Goal: Transaction & Acquisition: Subscribe to service/newsletter

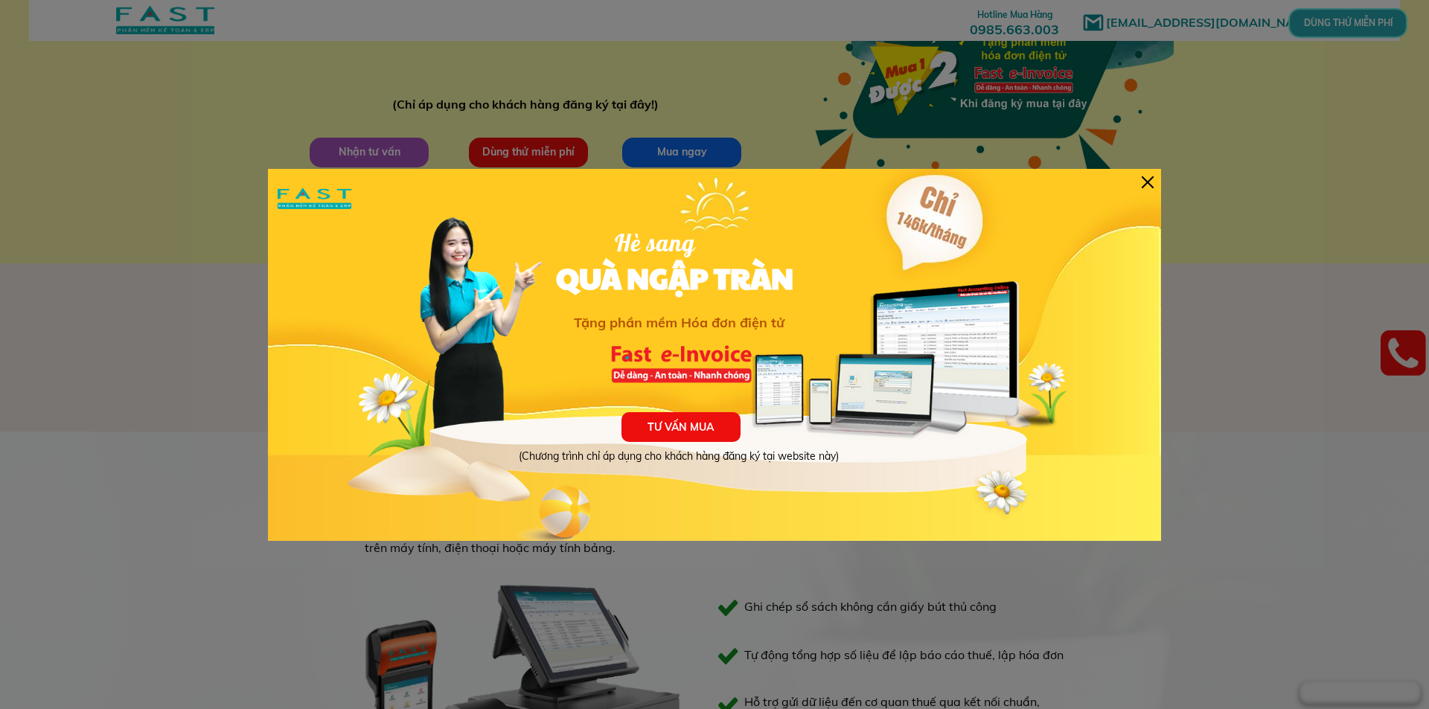
click at [1149, 177] on div at bounding box center [1148, 182] width 12 height 12
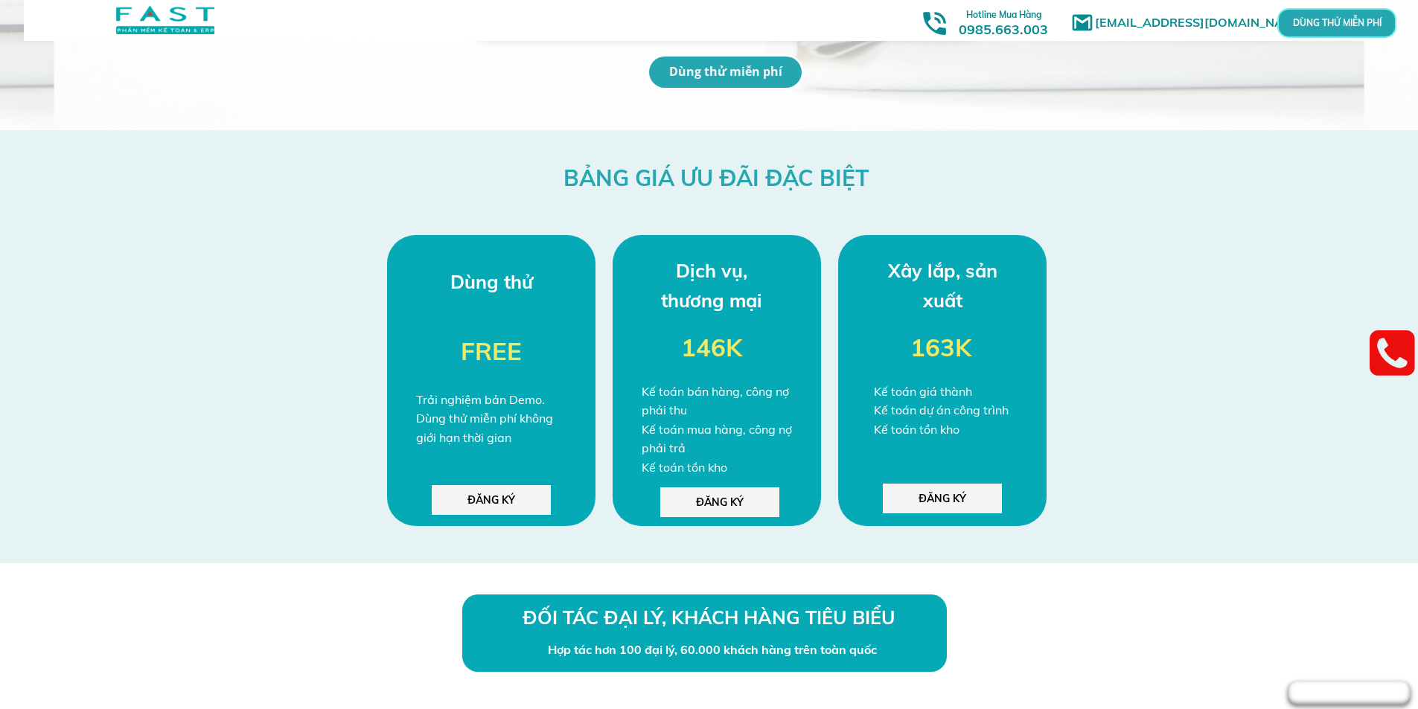
scroll to position [4078, 0]
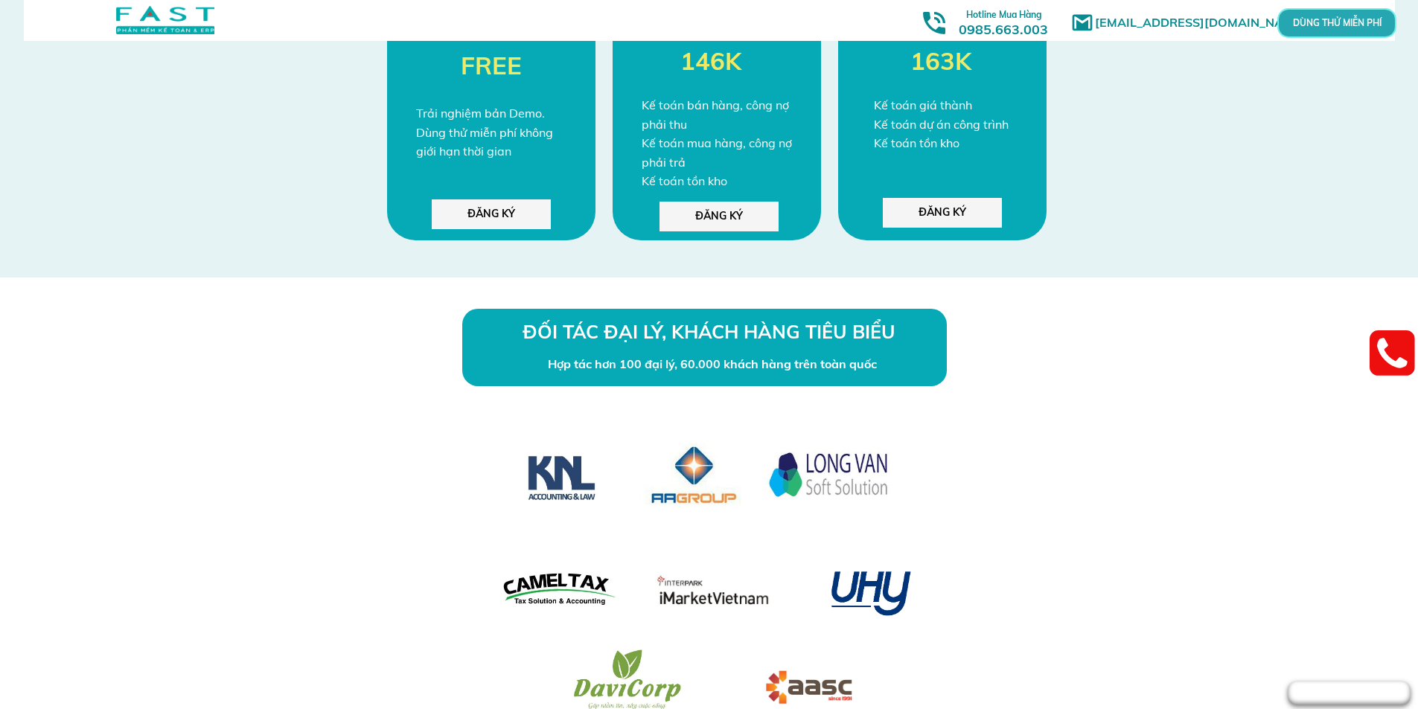
click at [745, 208] on p "ĐĂNG KÝ" at bounding box center [718, 217] width 119 height 30
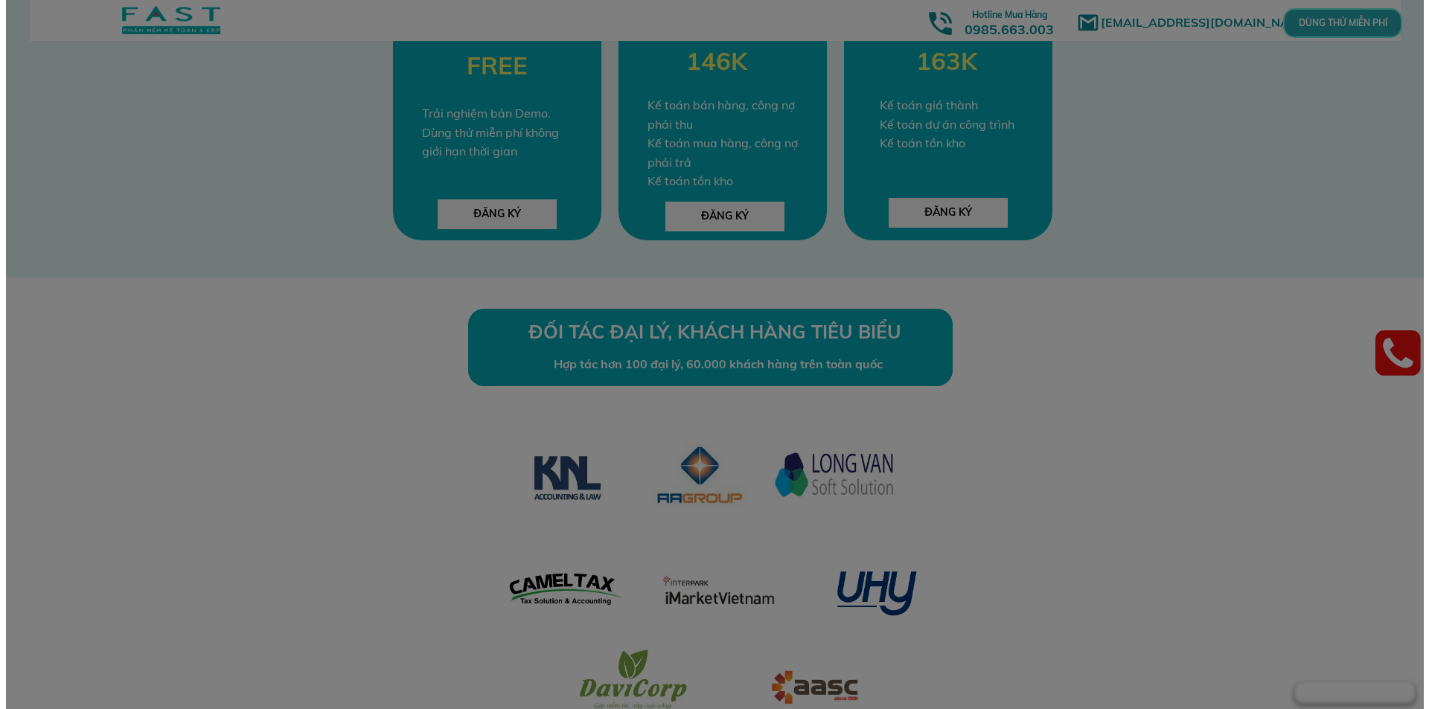
scroll to position [0, 0]
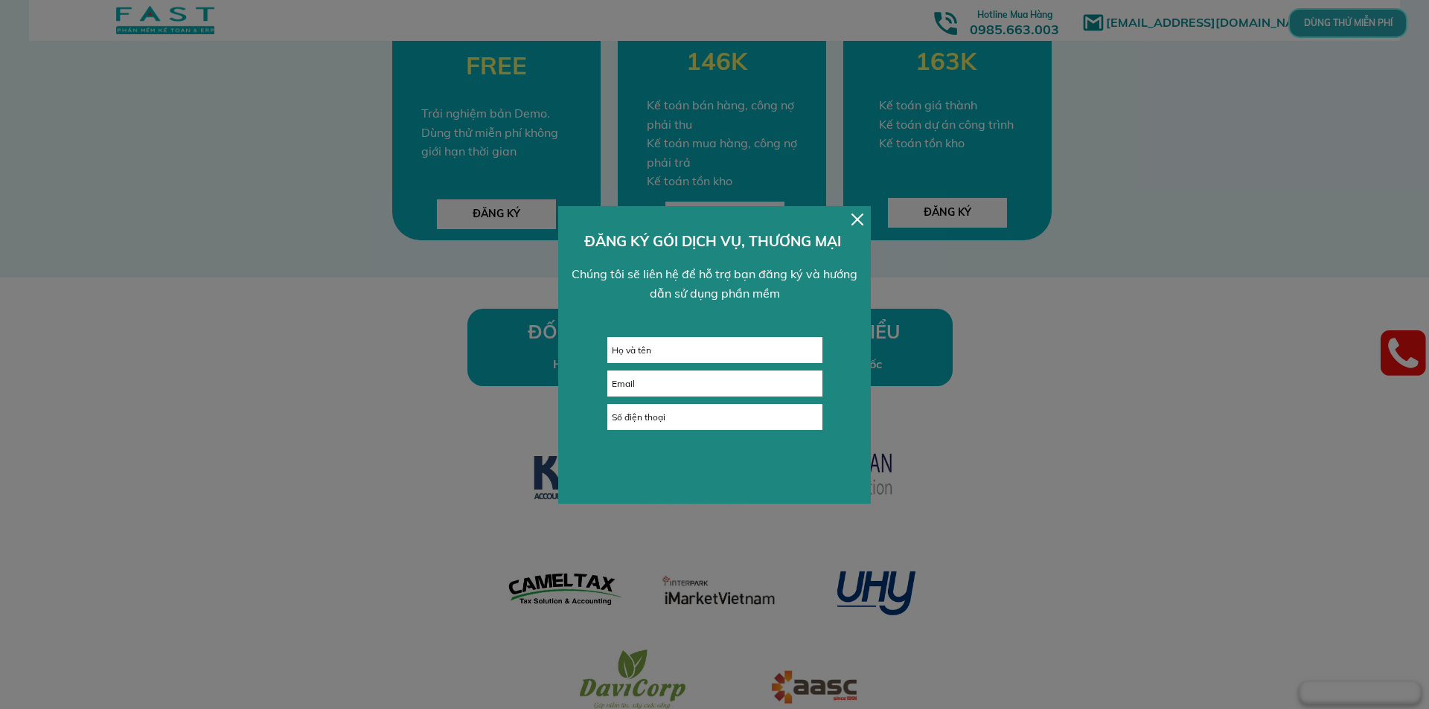
click at [761, 351] on input "text" at bounding box center [715, 350] width 214 height 25
type input "[PERSON_NAME]"
type input "[EMAIL_ADDRESS][DOMAIN_NAME]"
type input "0944122586"
click at [720, 467] on p "GỬI ĐI" at bounding box center [714, 466] width 111 height 26
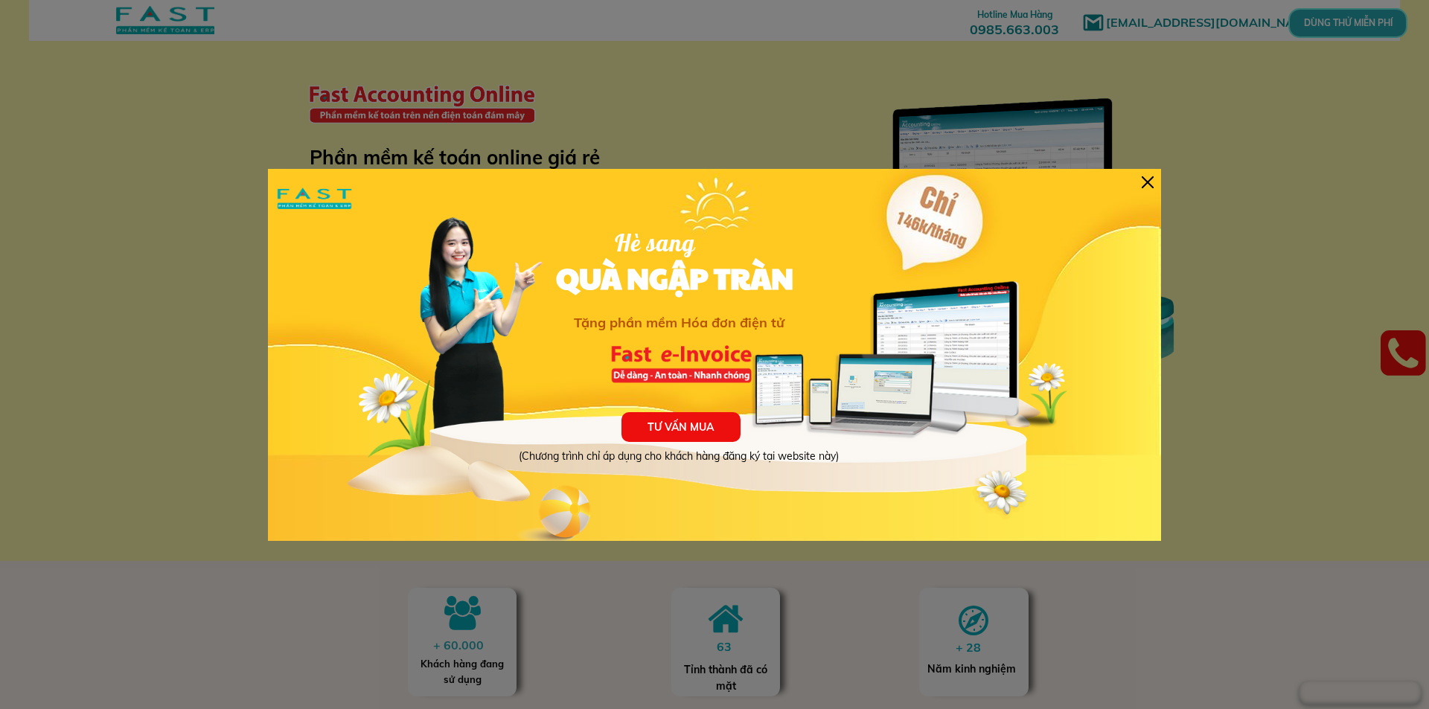
click at [1143, 185] on div at bounding box center [1148, 182] width 12 height 12
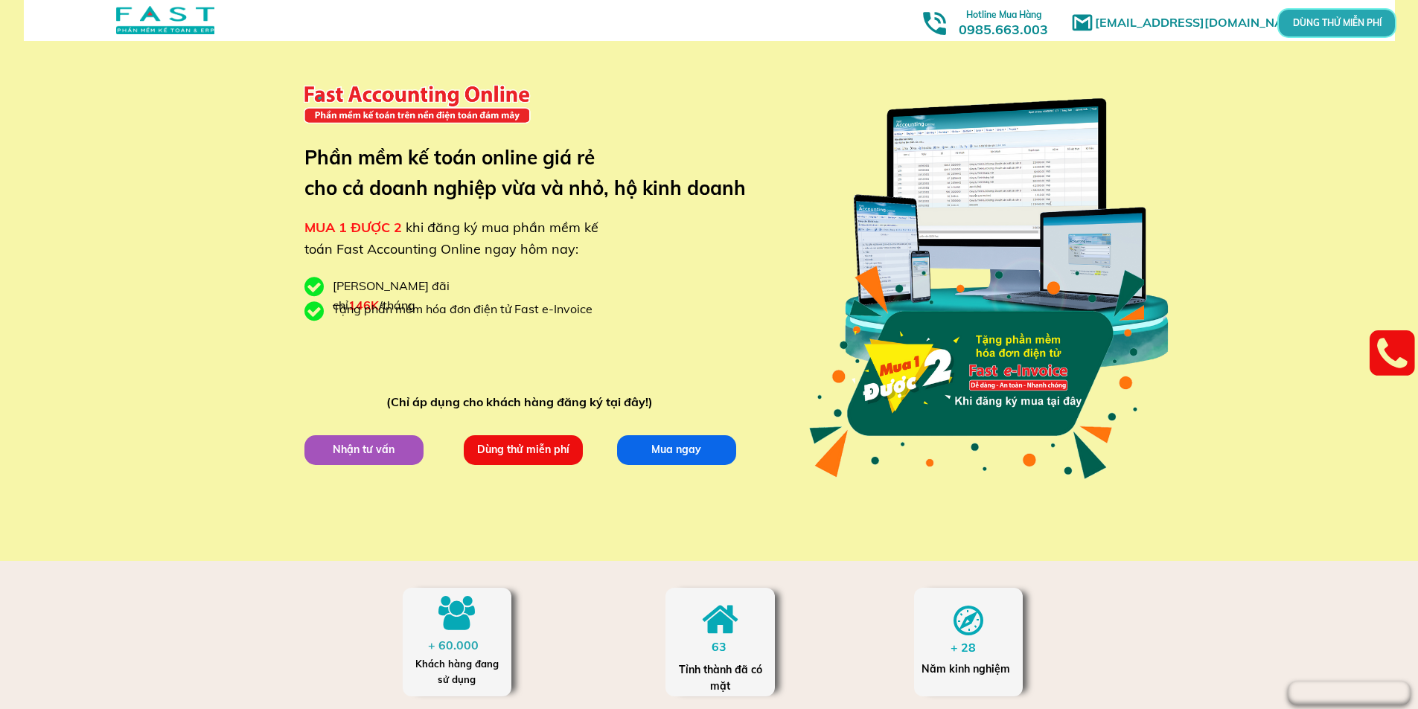
click at [137, 13] on div at bounding box center [165, 20] width 98 height 28
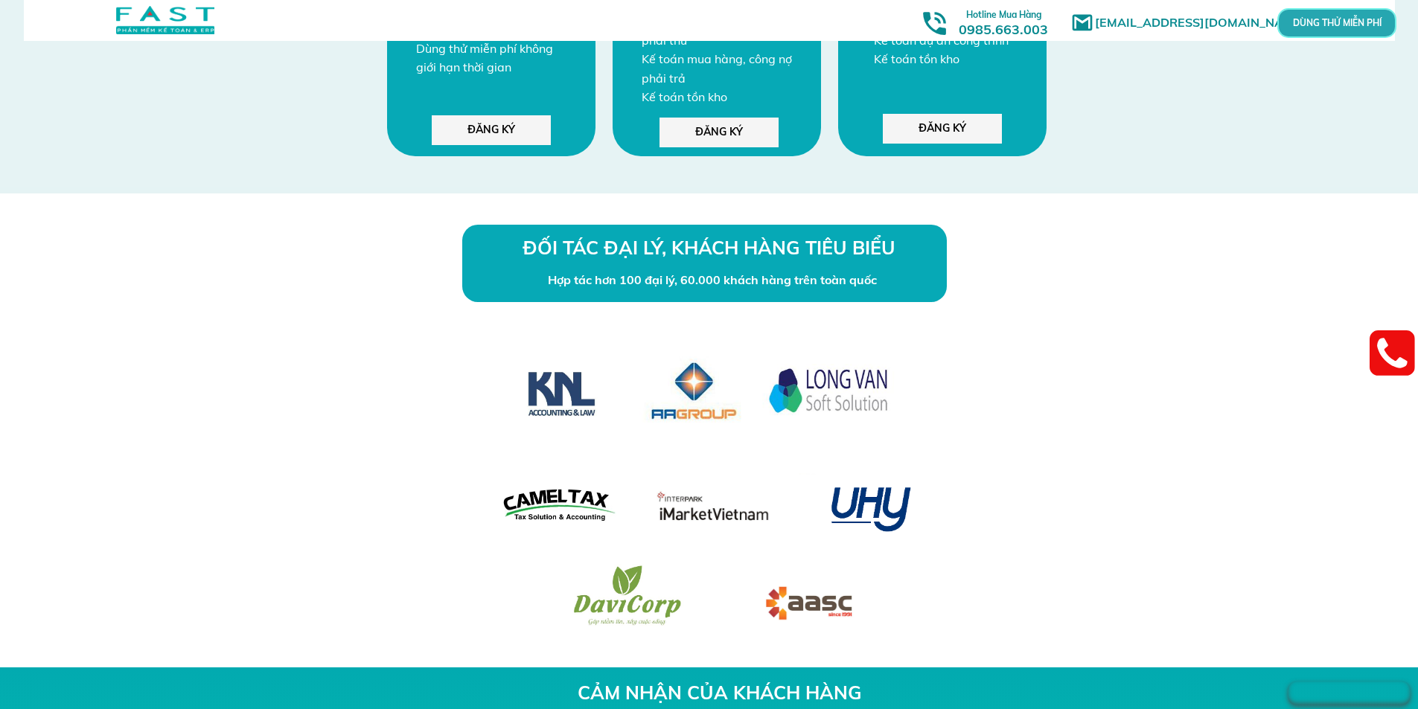
scroll to position [4093, 0]
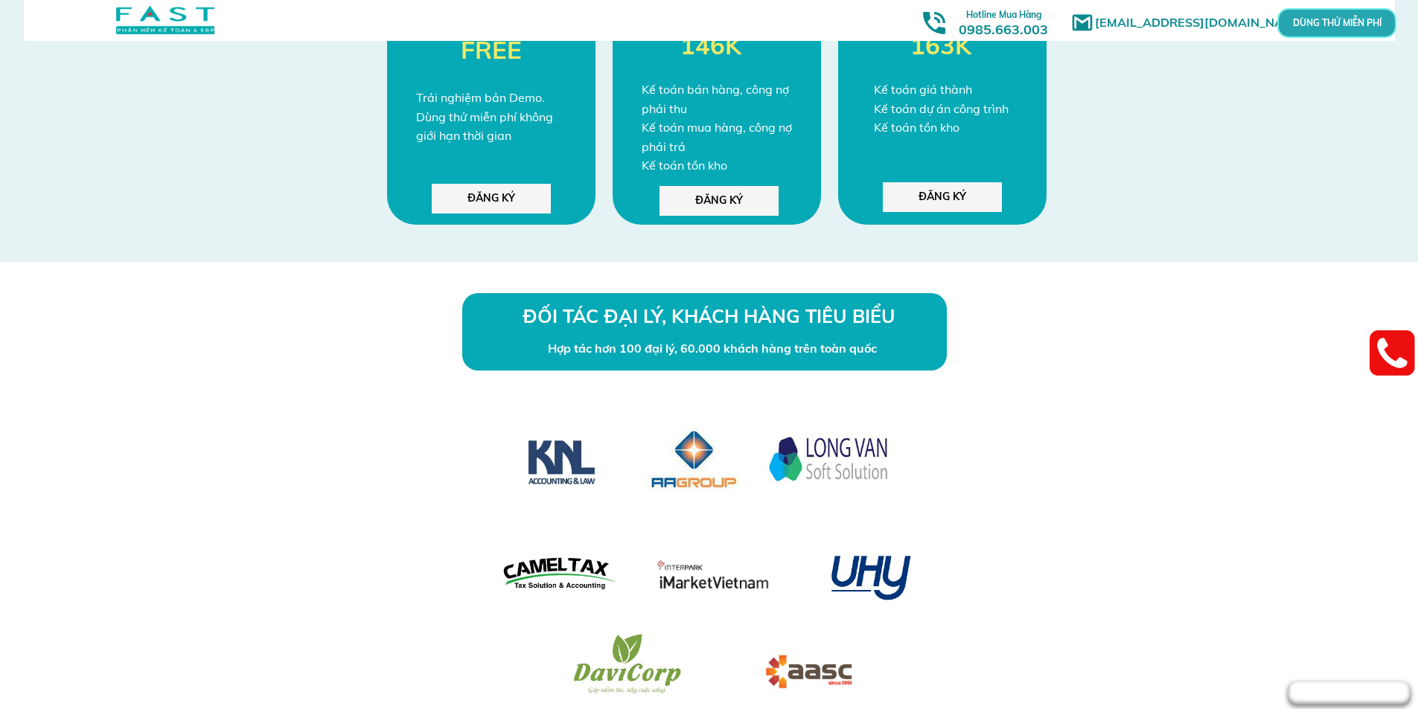
click at [162, 26] on div at bounding box center [165, 20] width 98 height 28
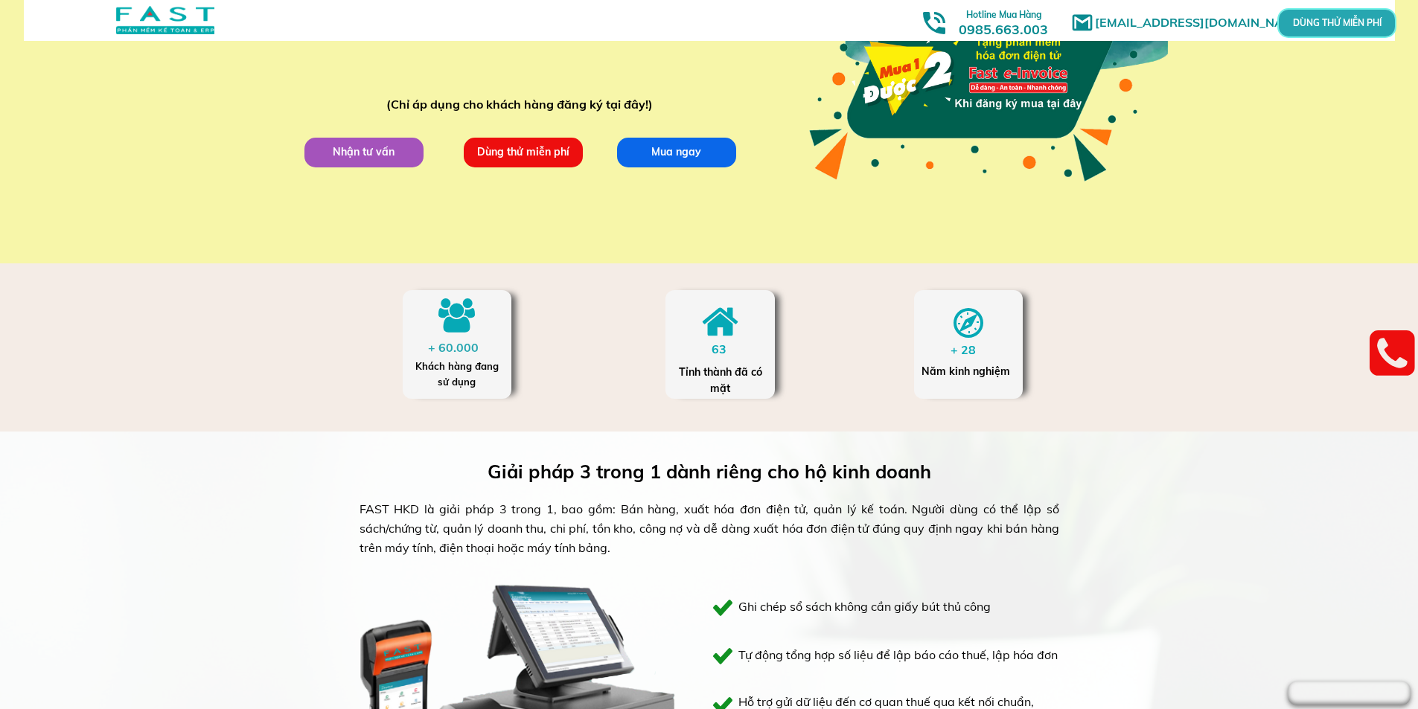
scroll to position [0, 0]
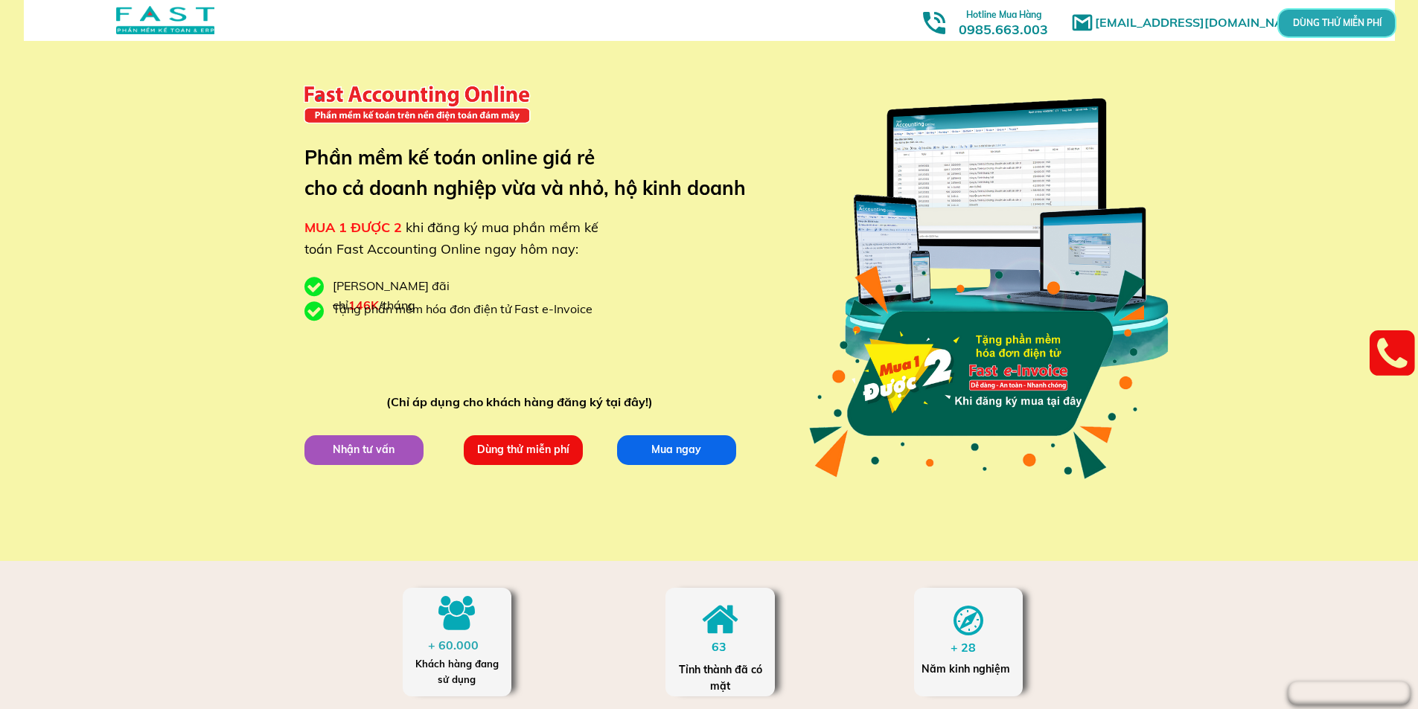
click at [688, 449] on p "Mua ngay" at bounding box center [676, 450] width 120 height 30
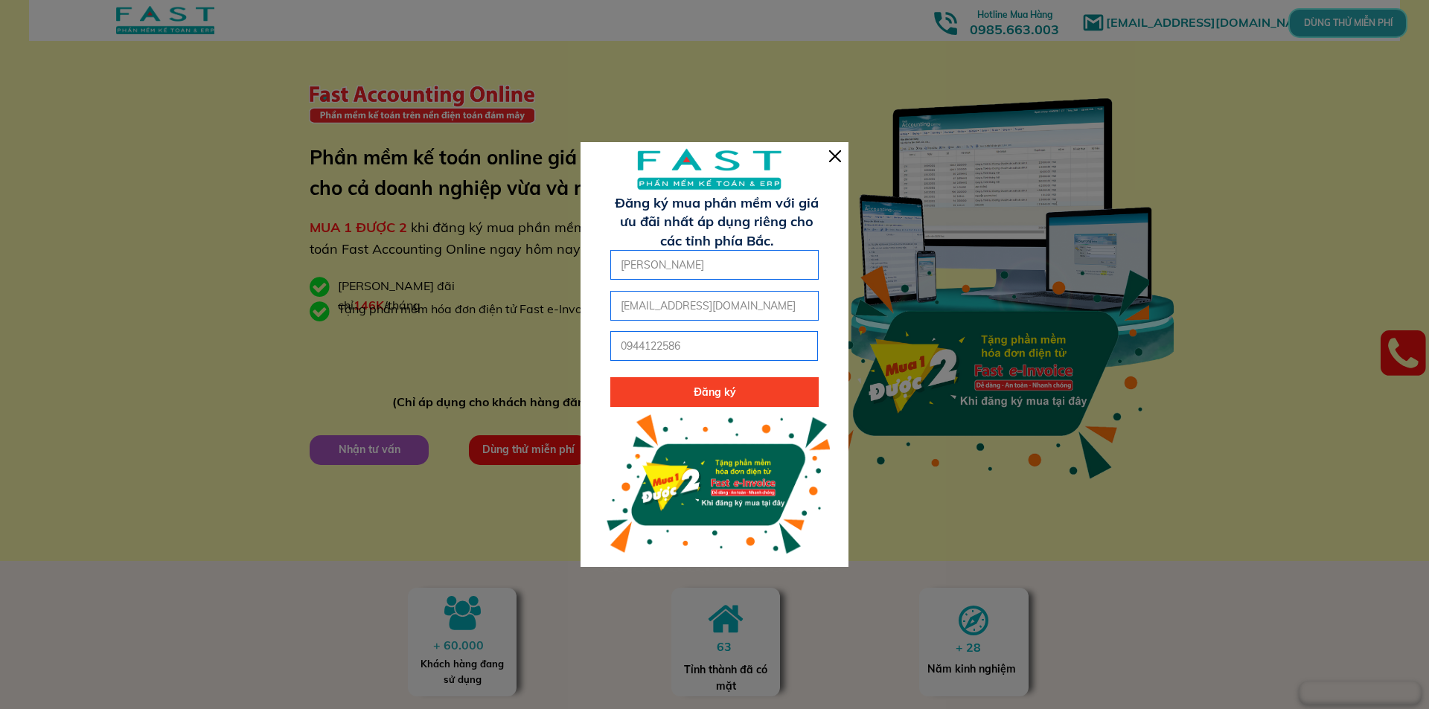
click at [837, 156] on div at bounding box center [835, 156] width 12 height 12
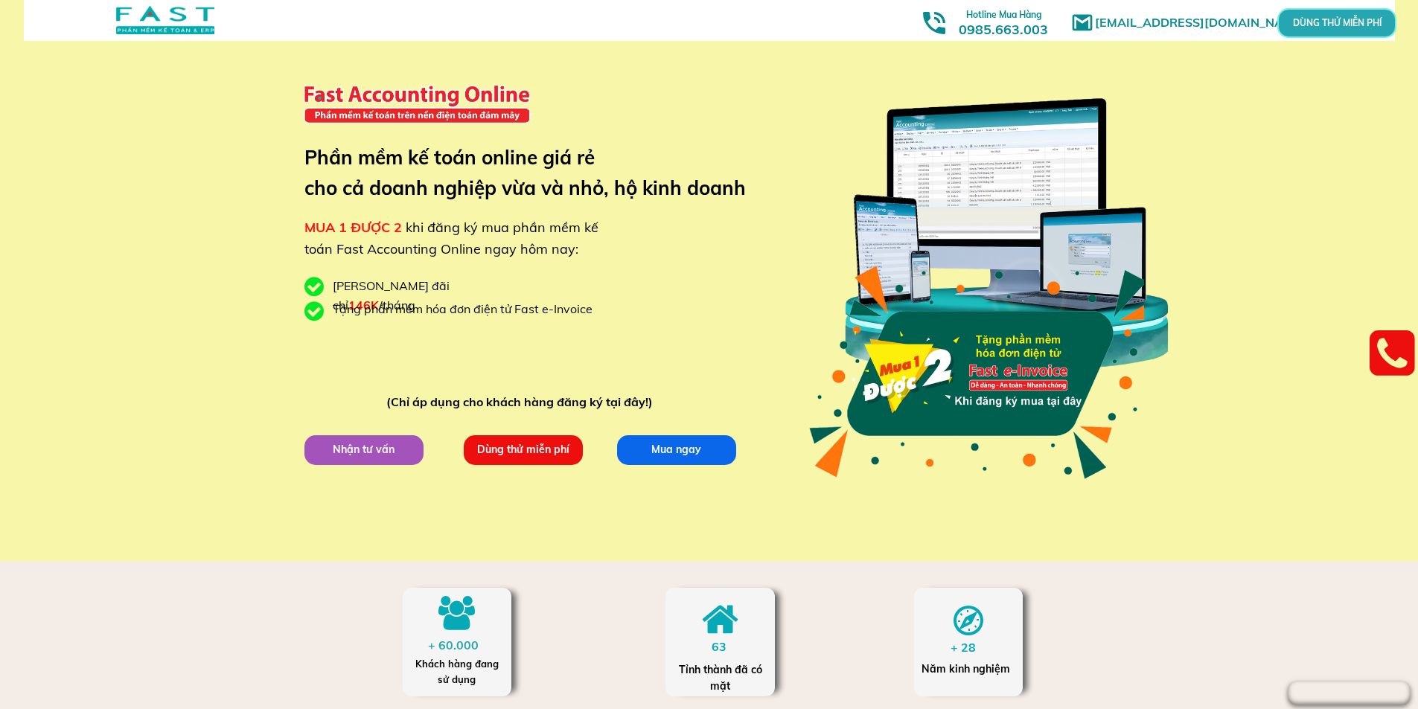
click at [162, 32] on div at bounding box center [165, 20] width 98 height 28
click at [996, 29] on h3 "Hotline Mua Hàng 0985.663.003" at bounding box center [1003, 22] width 134 height 36
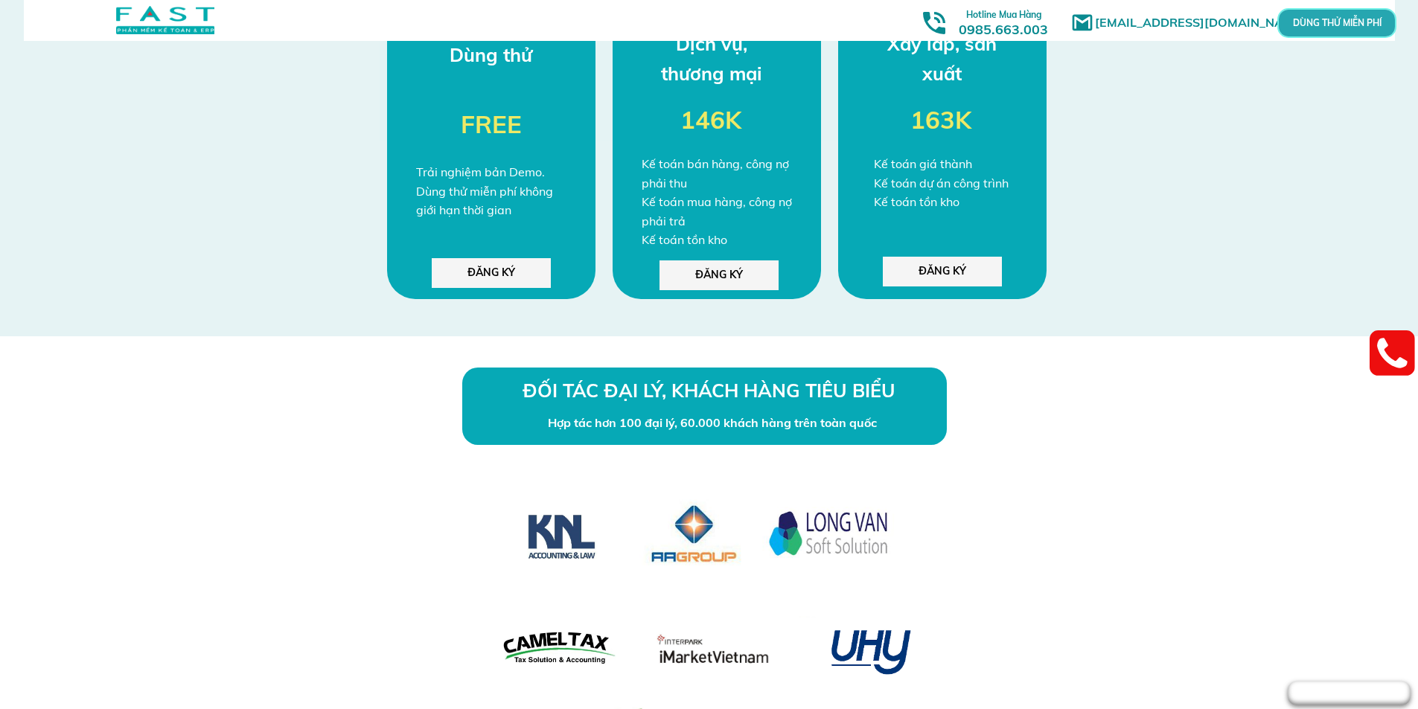
scroll to position [4391, 0]
